Goal: Task Accomplishment & Management: Complete application form

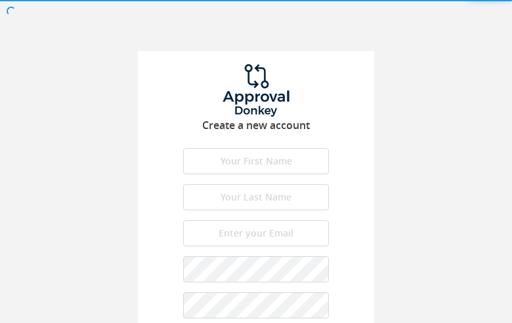
type input "sYeyJUQC"
type input "vJFQJCqN"
type input "[EMAIL_ADDRESS][DOMAIN_NAME]"
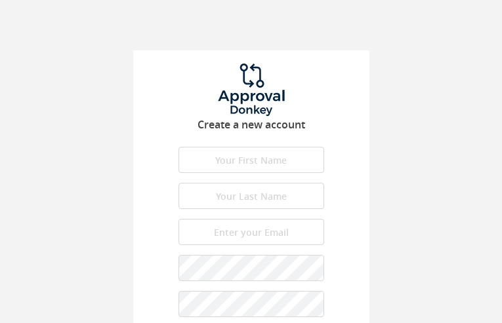
type input "vCMoHjeYXHmYoyRx"
type input "GwNIqQtmQROvQxAx"
type input "[EMAIL_ADDRESS][DOMAIN_NAME]"
